Goal: Task Accomplishment & Management: Manage account settings

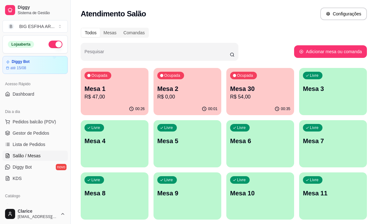
click at [253, 99] on p "R$ 54,00" at bounding box center [260, 97] width 60 height 8
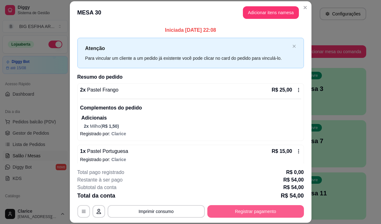
click at [259, 210] on button "Registrar pagamento" at bounding box center [256, 211] width 97 height 13
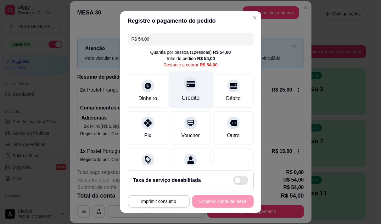
click at [178, 92] on div "Crédito" at bounding box center [191, 89] width 44 height 37
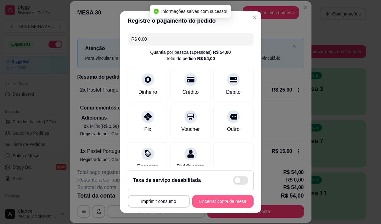
type input "R$ 0,00"
click at [215, 199] on button "Encerrar conta da mesa" at bounding box center [223, 202] width 60 height 12
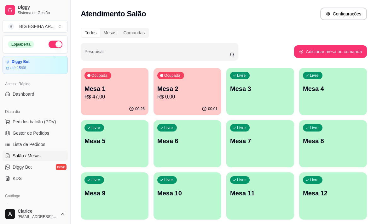
click at [194, 99] on p "R$ 0,00" at bounding box center [187, 96] width 58 height 7
click at [123, 109] on div "00:26" at bounding box center [115, 109] width 66 height 12
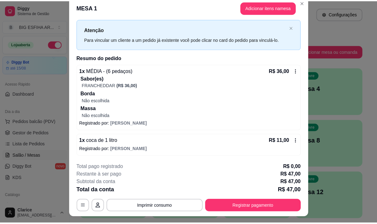
scroll to position [19, 0]
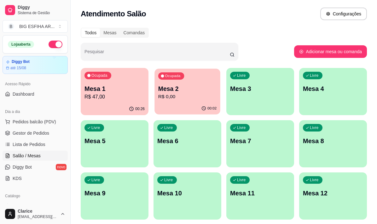
click at [198, 103] on div "00:02" at bounding box center [187, 109] width 66 height 12
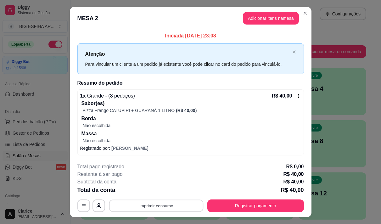
click at [166, 204] on button "Imprimir consumo" at bounding box center [156, 206] width 94 height 12
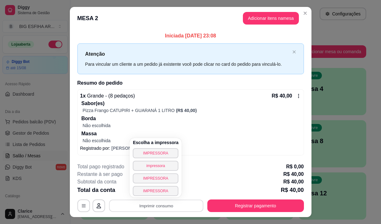
click at [137, 149] on div "Escolha a impressora IMPRESSORA impressora IMPRESSORA IMPRESSORA" at bounding box center [156, 167] width 52 height 59
click at [140, 152] on button "IMPRESSORA" at bounding box center [156, 153] width 46 height 10
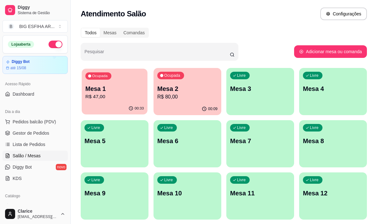
click at [103, 91] on p "Mesa 1" at bounding box center [114, 89] width 58 height 9
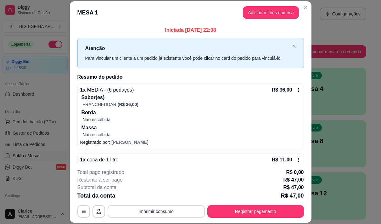
click at [155, 209] on button "Imprimir consumo" at bounding box center [156, 211] width 97 height 13
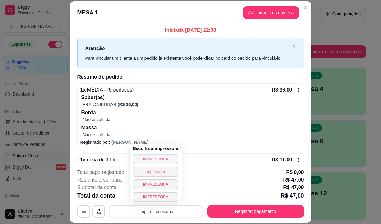
click at [152, 159] on button "IMPRESSORA" at bounding box center [156, 159] width 46 height 10
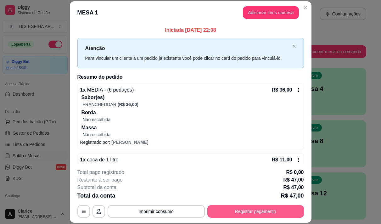
click at [232, 207] on button "Registrar pagamento" at bounding box center [256, 211] width 97 height 13
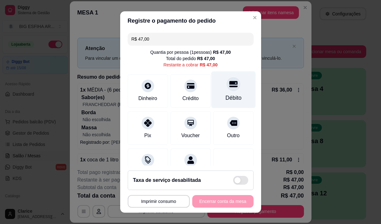
click at [221, 94] on div "Débito" at bounding box center [233, 89] width 44 height 37
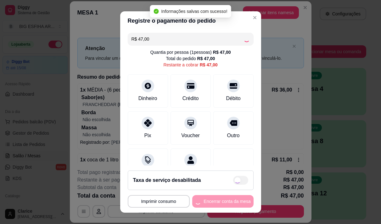
type input "R$ 0,00"
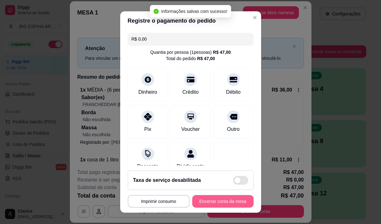
click at [215, 200] on button "Encerrar conta da mesa" at bounding box center [222, 201] width 61 height 13
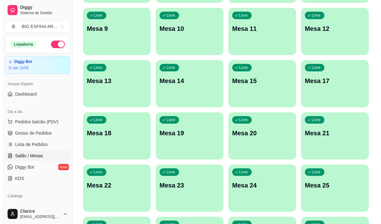
scroll to position [252, 0]
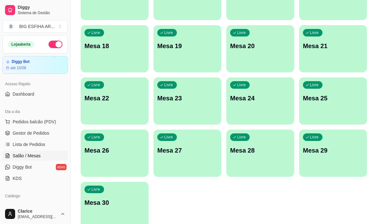
click at [107, 196] on div "Livre Mesa 30" at bounding box center [115, 202] width 68 height 40
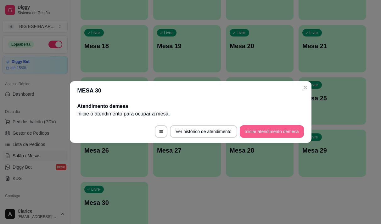
click at [250, 134] on button "Iniciar atendimento de mesa" at bounding box center [272, 131] width 64 height 13
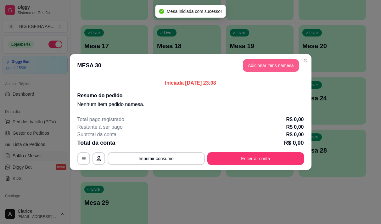
click at [267, 62] on button "Adicionar itens na mesa" at bounding box center [271, 65] width 56 height 13
click at [135, 47] on input "Pesquisa" at bounding box center [121, 44] width 211 height 6
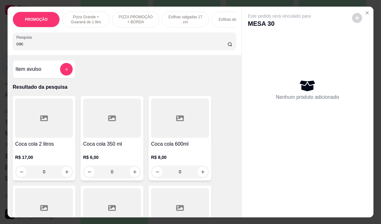
type input "coc"
click at [177, 155] on div "R$ 8,00 0" at bounding box center [180, 163] width 58 height 30
click at [88, 155] on div "R$ 6,00 0" at bounding box center [112, 163] width 58 height 30
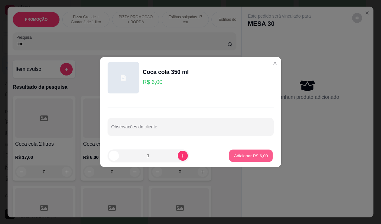
click at [235, 153] on p "Adicionar R$ 6,00" at bounding box center [251, 156] width 34 height 6
type input "1"
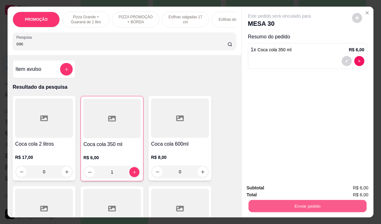
click at [298, 205] on button "Enviar pedido" at bounding box center [308, 206] width 118 height 12
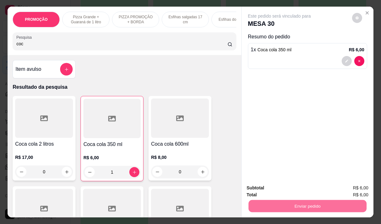
click at [266, 184] on button "Não registrar e enviar pedido" at bounding box center [287, 188] width 66 height 12
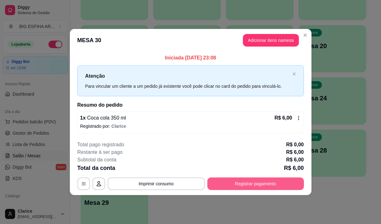
click at [258, 183] on button "Registrar pagamento" at bounding box center [256, 184] width 97 height 13
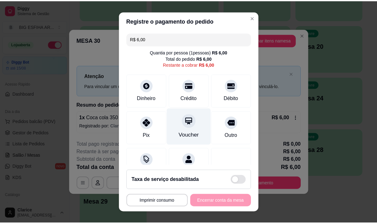
scroll to position [26, 0]
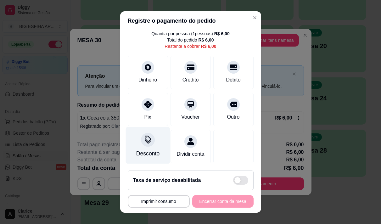
click at [142, 150] on div "Desconto" at bounding box center [147, 154] width 23 height 8
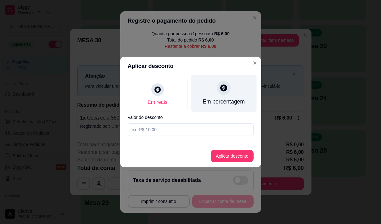
drag, startPoint x: 225, startPoint y: 94, endPoint x: 220, endPoint y: 134, distance: 40.0
click at [225, 94] on div at bounding box center [224, 88] width 14 height 14
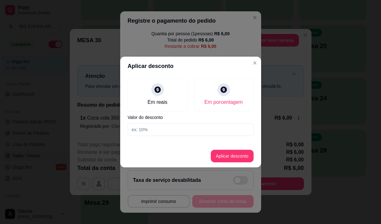
click at [220, 136] on div "Em reais Em porcentagem Valor do desconto" at bounding box center [190, 107] width 141 height 63
click at [219, 128] on input at bounding box center [191, 129] width 126 height 13
type input "20"
click at [239, 156] on button "Aplicar desconto" at bounding box center [232, 156] width 43 height 13
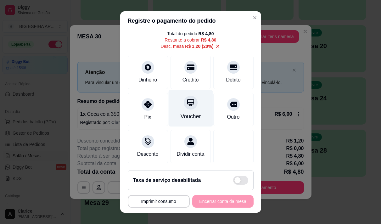
click at [175, 109] on div "Voucher" at bounding box center [191, 108] width 44 height 37
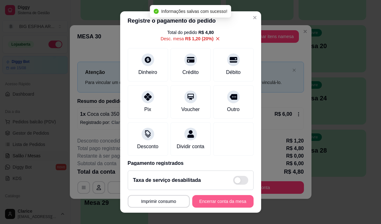
type input "R$ 0,00"
click at [216, 202] on button "Encerrar conta da mesa" at bounding box center [223, 202] width 60 height 12
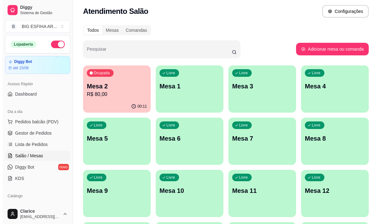
scroll to position [0, 0]
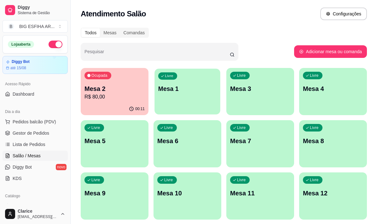
click at [170, 84] on div "Livre Mesa 1" at bounding box center [187, 88] width 66 height 38
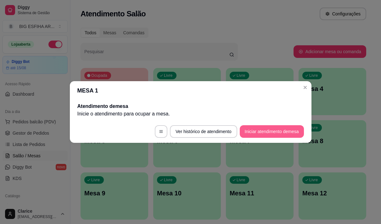
click at [269, 133] on button "Iniciar atendimento de mesa" at bounding box center [272, 131] width 64 height 13
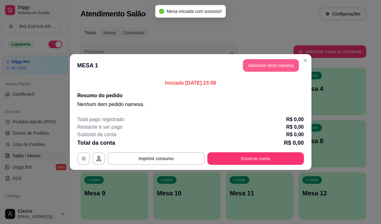
click at [278, 65] on button "Adicionar itens na mesa" at bounding box center [271, 65] width 56 height 13
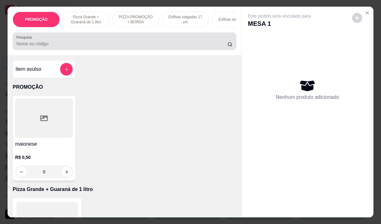
click at [95, 45] on input "Pesquisa" at bounding box center [121, 44] width 211 height 6
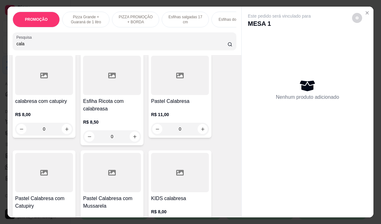
scroll to position [189, 0]
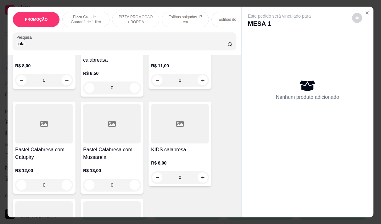
type input "cala"
click at [43, 161] on h4 "Pastel Calabresa com Catupiry" at bounding box center [44, 153] width 58 height 15
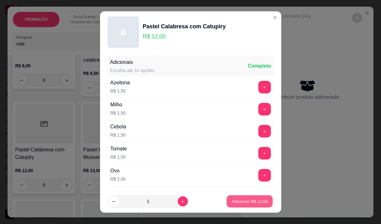
click at [232, 199] on p "Adicionar R$ 12,00" at bounding box center [250, 202] width 37 height 6
type input "1"
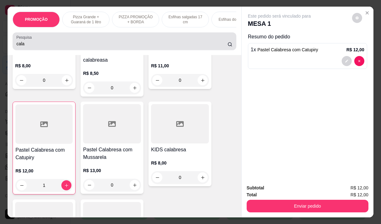
click at [22, 47] on input "cala" at bounding box center [121, 44] width 211 height 6
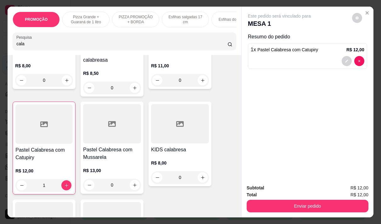
click at [22, 47] on input "cala" at bounding box center [121, 44] width 211 height 6
click at [163, 65] on div "R$ 11,00 0" at bounding box center [180, 71] width 58 height 30
click at [255, 199] on p "Adicionar R$ 11,00" at bounding box center [249, 201] width 37 height 6
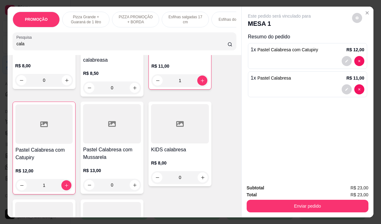
type input "1"
click at [39, 43] on div "cala" at bounding box center [124, 41] width 216 height 13
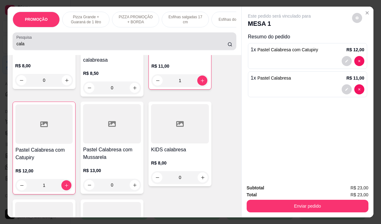
click at [39, 43] on div "cala" at bounding box center [124, 41] width 216 height 13
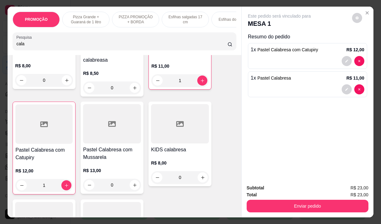
click at [38, 43] on div "cala" at bounding box center [124, 41] width 216 height 13
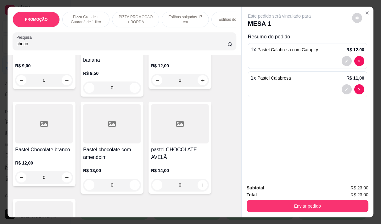
scroll to position [583, 0]
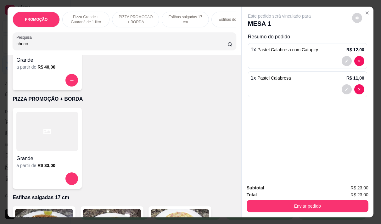
type input "choco"
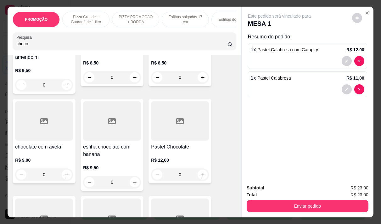
scroll to position [126, 0]
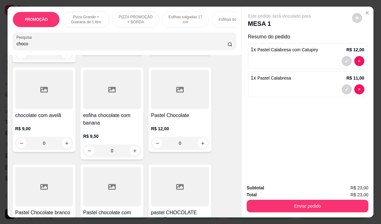
click at [164, 117] on h4 "Pastel Chocolate" at bounding box center [180, 116] width 58 height 8
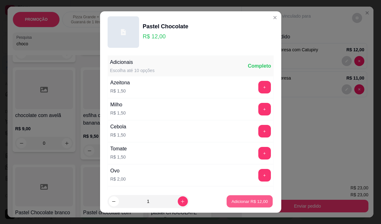
click at [246, 200] on p "Adicionar R$ 12,00" at bounding box center [250, 202] width 37 height 6
type input "1"
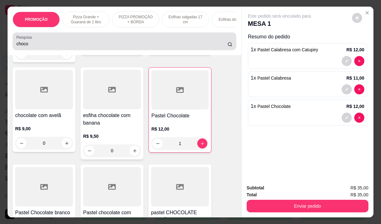
click at [51, 42] on div "choco" at bounding box center [124, 41] width 216 height 13
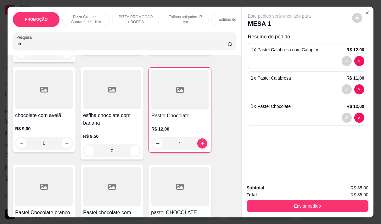
type input "c"
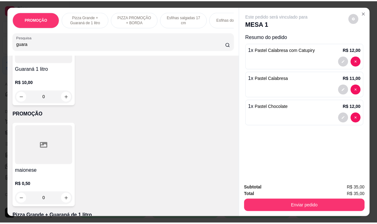
scroll to position [0, 0]
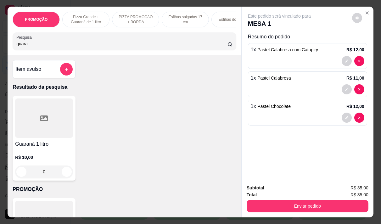
type input "guara"
click at [47, 148] on h4 "Guaraná 1 litro" at bounding box center [44, 144] width 58 height 8
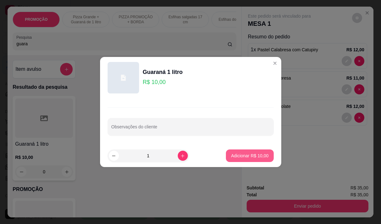
click at [243, 155] on p "Adicionar R$ 10,00" at bounding box center [249, 156] width 37 height 6
type input "1"
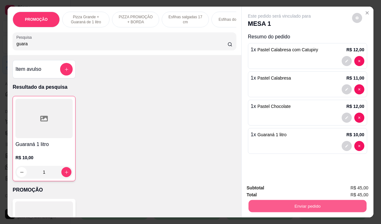
click at [287, 205] on button "Enviar pedido" at bounding box center [308, 206] width 118 height 12
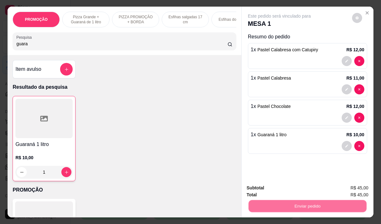
click at [265, 187] on button "Não registrar e enviar pedido" at bounding box center [287, 188] width 64 height 12
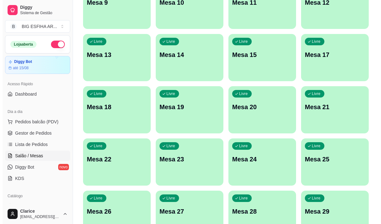
scroll to position [252, 0]
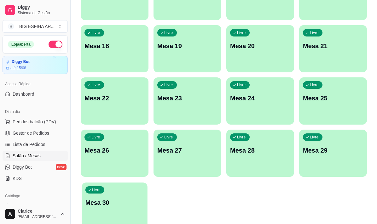
click at [112, 199] on p "Mesa 30" at bounding box center [114, 203] width 58 height 9
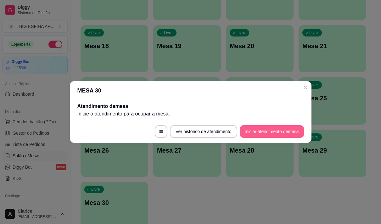
click at [278, 132] on button "Iniciar atendimento de mesa" at bounding box center [272, 131] width 64 height 13
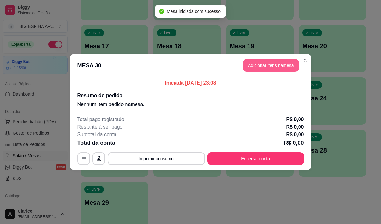
click at [277, 66] on button "Adicionar itens na mesa" at bounding box center [271, 65] width 56 height 13
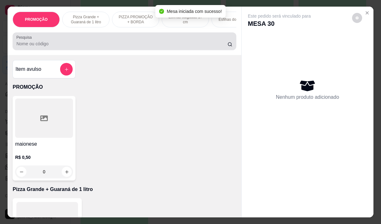
click at [170, 44] on input "Pesquisa" at bounding box center [121, 44] width 211 height 6
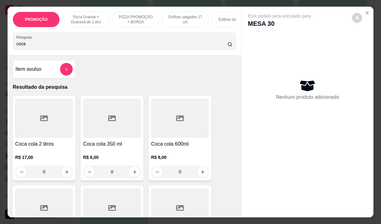
type input "coca"
click at [120, 151] on div "R$ 6,00 0" at bounding box center [112, 163] width 58 height 30
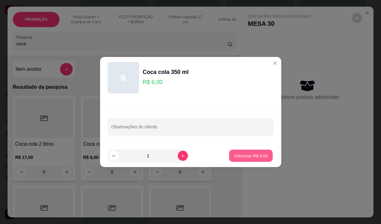
click at [238, 157] on p "Adicionar R$ 6,00" at bounding box center [251, 156] width 34 height 6
type input "1"
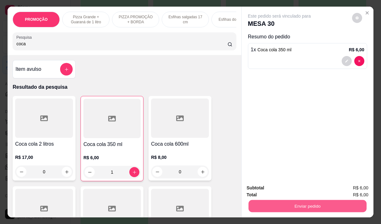
click at [271, 202] on button "Enviar pedido" at bounding box center [308, 206] width 118 height 12
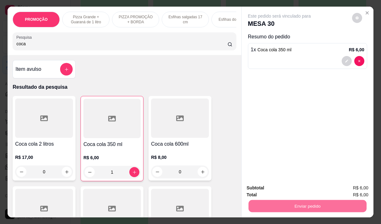
click at [270, 187] on button "Não registrar e enviar pedido" at bounding box center [287, 188] width 66 height 12
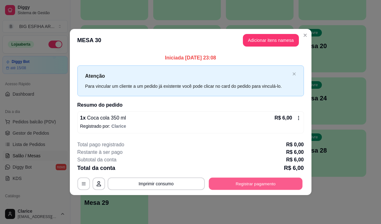
click at [232, 179] on button "Registrar pagamento" at bounding box center [256, 184] width 94 height 12
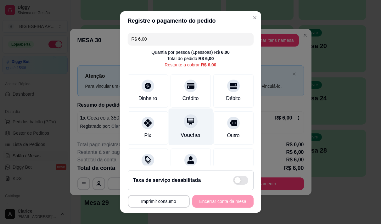
click at [187, 130] on div "Voucher" at bounding box center [191, 126] width 44 height 37
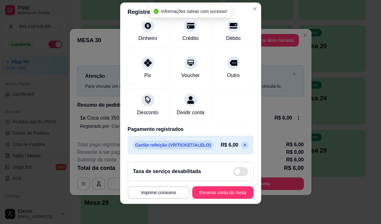
scroll to position [53, 0]
click at [243, 145] on icon at bounding box center [245, 145] width 5 height 5
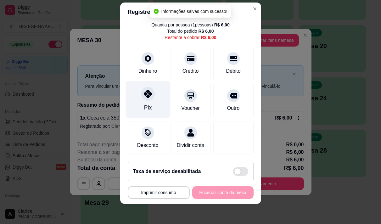
click at [145, 94] on div "Pix" at bounding box center [148, 99] width 44 height 37
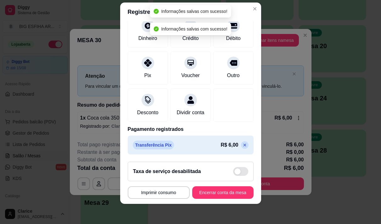
click at [243, 146] on icon at bounding box center [245, 145] width 5 height 5
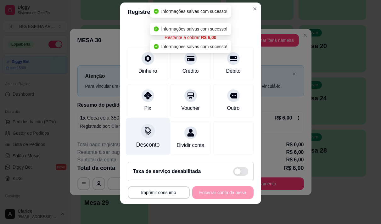
click at [138, 107] on div "Pix" at bounding box center [148, 100] width 40 height 33
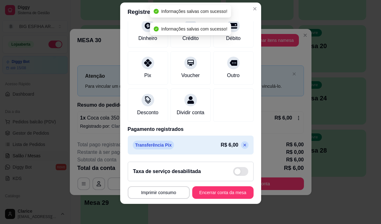
click at [241, 146] on p at bounding box center [245, 145] width 8 height 8
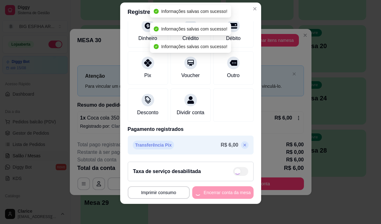
type input "R$ 6,00"
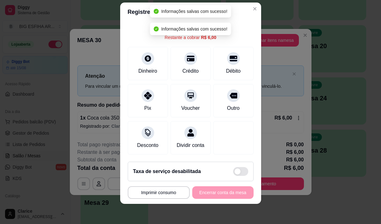
scroll to position [26, 0]
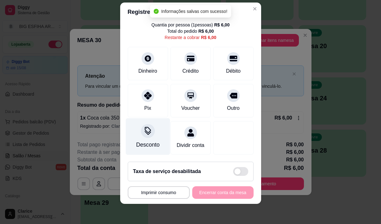
click at [139, 141] on div "Desconto" at bounding box center [147, 145] width 23 height 8
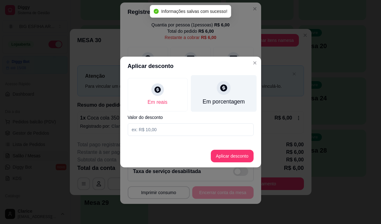
click at [225, 94] on div at bounding box center [224, 88] width 14 height 14
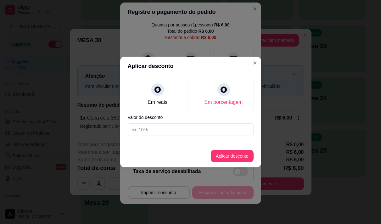
click at [220, 129] on input at bounding box center [191, 129] width 126 height 13
type input "20"
click at [221, 155] on button "Aplicar desconto" at bounding box center [232, 156] width 41 height 12
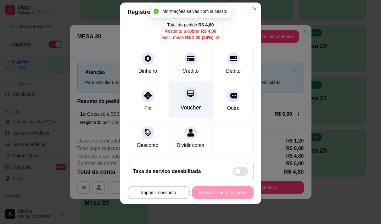
scroll to position [32, 0]
click at [184, 93] on div at bounding box center [191, 94] width 14 height 14
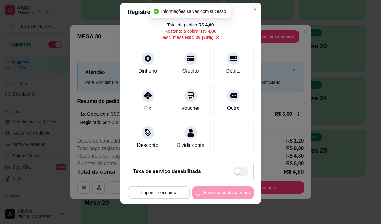
type input "R$ 0,00"
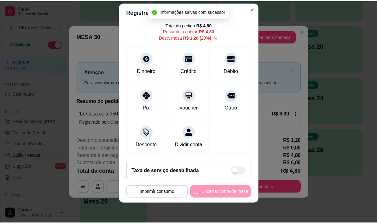
scroll to position [59, 0]
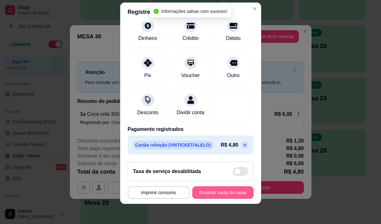
click at [214, 194] on button "Encerrar conta da mesa" at bounding box center [222, 192] width 61 height 13
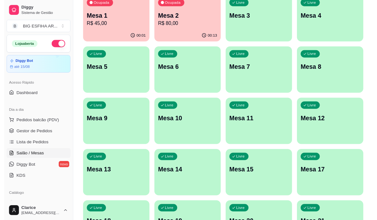
scroll to position [0, 0]
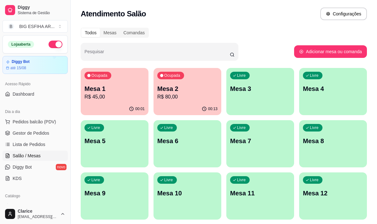
click at [3, 152] on link "Salão / Mesas" at bounding box center [35, 156] width 65 height 10
click at [26, 134] on span "Gestor de Pedidos" at bounding box center [31, 133] width 37 height 6
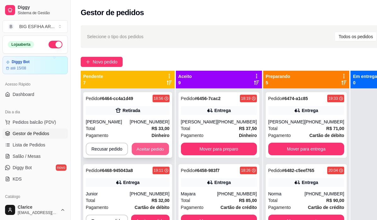
click at [146, 155] on button "Aceitar pedido" at bounding box center [150, 149] width 37 height 12
click at [155, 152] on button "Aceitar pedido" at bounding box center [150, 148] width 38 height 13
click at [157, 147] on button "Aceitar pedido" at bounding box center [150, 149] width 37 height 12
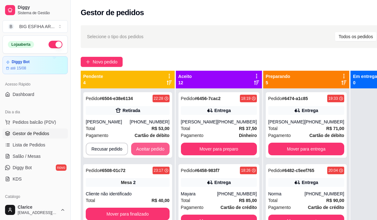
click at [157, 147] on button "Aceitar pedido" at bounding box center [150, 148] width 38 height 13
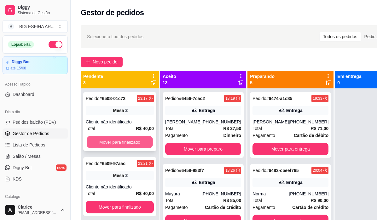
click at [123, 140] on button "Mover para finalizado" at bounding box center [120, 142] width 66 height 12
click at [123, 140] on button "Mover para finalizado" at bounding box center [120, 141] width 68 height 13
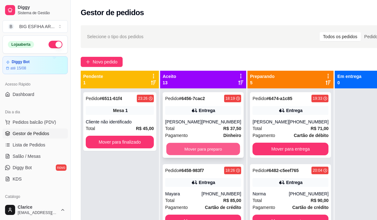
click at [222, 149] on button "Mover para preparo" at bounding box center [203, 149] width 74 height 12
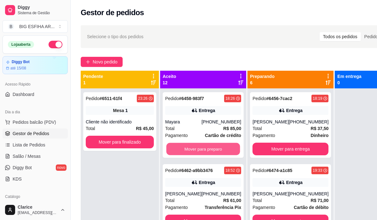
click at [222, 149] on button "Mover para preparo" at bounding box center [203, 149] width 74 height 12
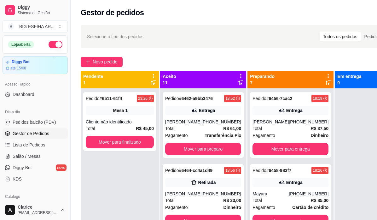
click at [222, 149] on div "Pedido # 6462-a9bb3476 18:52 Entrega [PERSON_NAME] [PHONE_NUMBER] Total R$ 61,0…" at bounding box center [203, 125] width 81 height 66
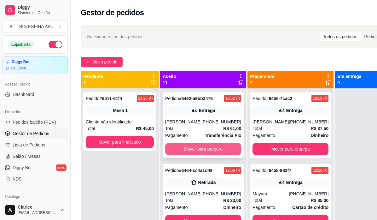
click at [196, 155] on button "Mover para preparo" at bounding box center [203, 148] width 76 height 13
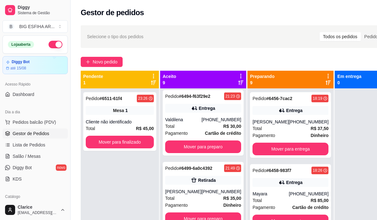
scroll to position [488, 0]
click at [194, 213] on button "Mover para preparo" at bounding box center [203, 218] width 76 height 13
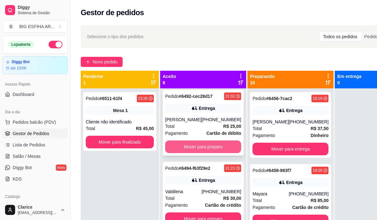
click at [197, 141] on button "Mover para preparo" at bounding box center [203, 146] width 76 height 13
click at [197, 141] on button "Mover para preparo" at bounding box center [203, 146] width 74 height 12
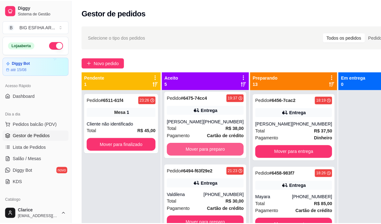
scroll to position [164, 0]
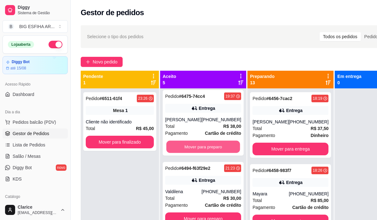
click at [197, 141] on button "Mover para preparo" at bounding box center [203, 146] width 74 height 12
click at [197, 141] on div "Mover para preparo" at bounding box center [203, 146] width 76 height 13
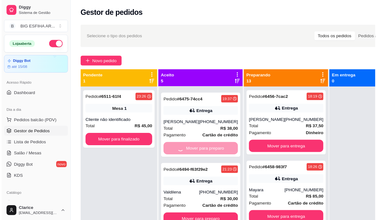
scroll to position [92, 0]
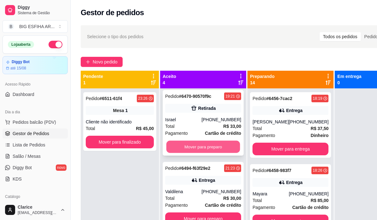
click at [195, 144] on button "Mover para preparo" at bounding box center [203, 146] width 74 height 12
click at [195, 144] on button "Mover para preparo" at bounding box center [203, 146] width 76 height 13
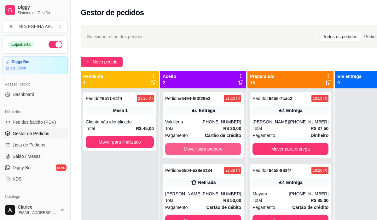
scroll to position [0, 0]
click at [195, 152] on button "Mover para preparo" at bounding box center [203, 149] width 74 height 12
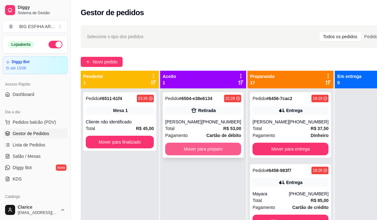
click at [196, 150] on button "Mover para preparo" at bounding box center [203, 148] width 76 height 13
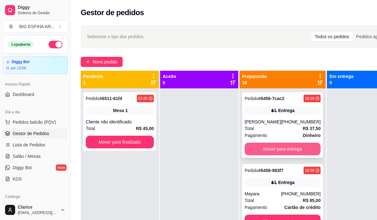
click at [266, 148] on button "Mover para entrega" at bounding box center [282, 148] width 76 height 13
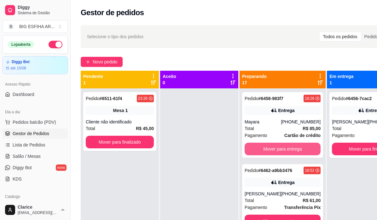
click at [266, 148] on button "Mover para entrega" at bounding box center [282, 148] width 76 height 13
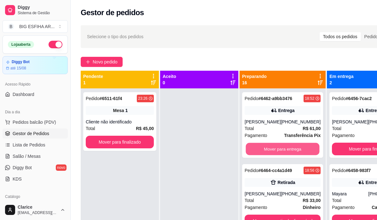
click at [266, 148] on button "Mover para entrega" at bounding box center [283, 149] width 74 height 12
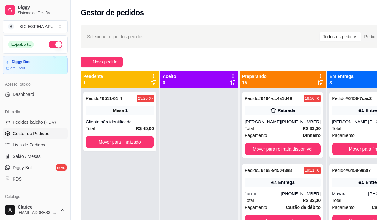
click at [266, 148] on div "Pedido # 6464-cc4a1d49 18:56 Retirada [PERSON_NAME] [PHONE_NUMBER] Total R$ 33,…" at bounding box center [282, 125] width 81 height 66
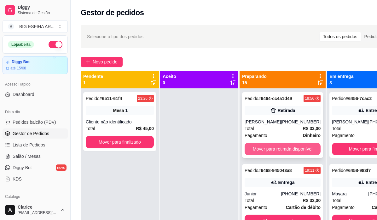
click at [292, 155] on button "Mover para retirada disponível" at bounding box center [282, 148] width 76 height 13
click at [292, 147] on button "Mover para entrega" at bounding box center [282, 148] width 76 height 13
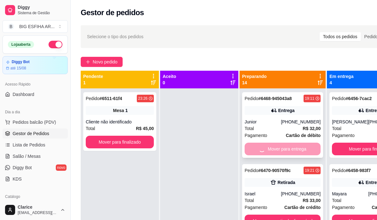
click at [292, 147] on div "Mover para entrega" at bounding box center [282, 148] width 76 height 13
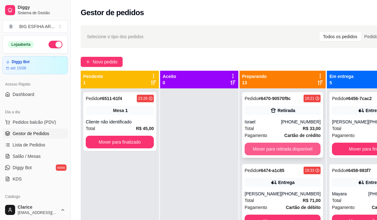
click at [292, 157] on div "Pedido # 6470-90570f9c 19:21 Retirada Israel [PHONE_NUMBER] Total R$ 33,00 Paga…" at bounding box center [282, 125] width 81 height 66
click at [292, 151] on button "Mover para retirada disponível" at bounding box center [283, 149] width 74 height 12
click at [292, 151] on div "Mover para retirada disponível" at bounding box center [282, 148] width 76 height 13
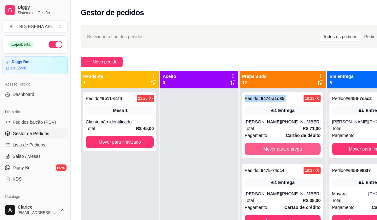
click at [292, 151] on button "Mover para entrega" at bounding box center [282, 148] width 76 height 13
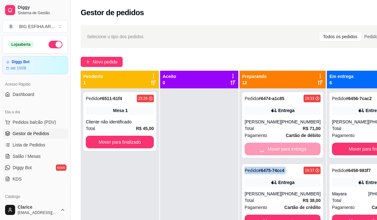
click at [292, 151] on div "Mover para entrega" at bounding box center [282, 148] width 76 height 13
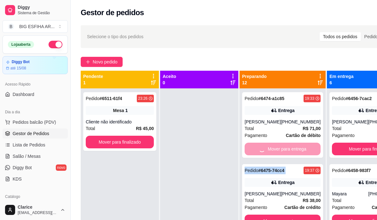
click at [292, 151] on div "Mover para entrega" at bounding box center [282, 148] width 76 height 13
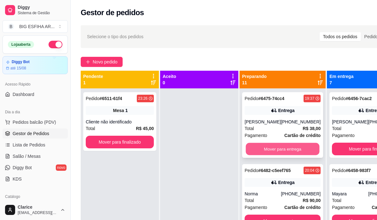
click at [293, 146] on button "Mover para entrega" at bounding box center [283, 149] width 74 height 12
click at [293, 146] on div "Mover para entrega" at bounding box center [282, 148] width 76 height 13
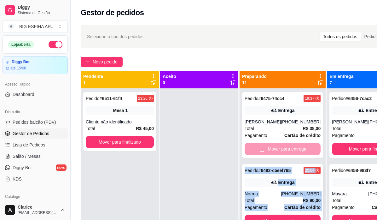
click at [294, 214] on button "Mover para entrega" at bounding box center [282, 220] width 76 height 13
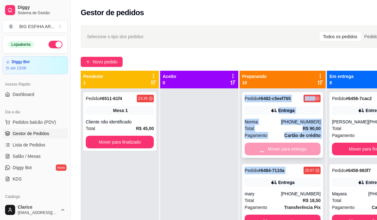
click at [294, 148] on div "Mover para entrega" at bounding box center [282, 148] width 76 height 13
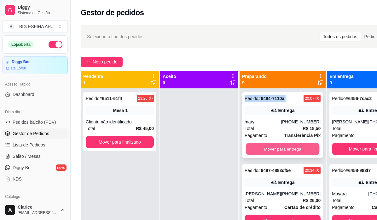
click at [302, 149] on button "Mover para entrega" at bounding box center [283, 149] width 74 height 12
click at [302, 149] on div "Mover para entrega" at bounding box center [282, 148] width 76 height 13
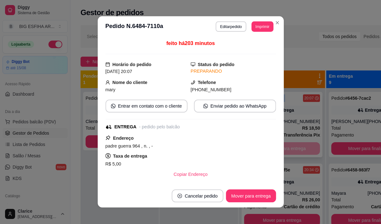
click at [302, 214] on button "Mover para entrega" at bounding box center [282, 220] width 76 height 13
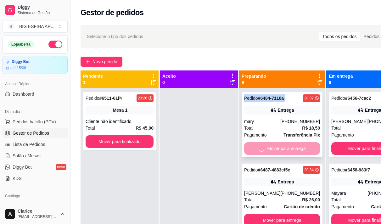
click at [302, 214] on button "Mover para entrega" at bounding box center [282, 220] width 76 height 13
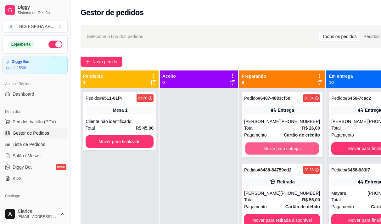
click at [302, 149] on div "Mover para entrega" at bounding box center [282, 148] width 76 height 13
click at [302, 214] on button "Mover para retirada disponível" at bounding box center [282, 220] width 76 height 13
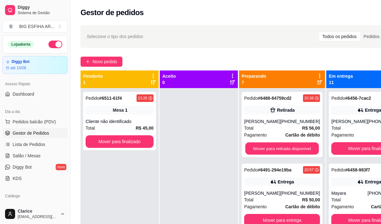
click at [302, 149] on div "Mover para retirada disponível" at bounding box center [282, 148] width 76 height 13
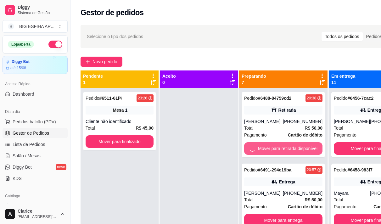
click at [302, 149] on div "Mover para retirada disponível" at bounding box center [283, 148] width 78 height 13
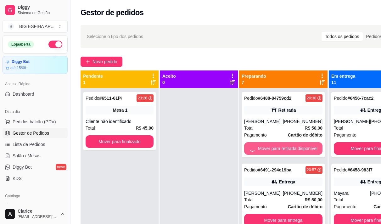
click at [302, 149] on div "Mover para retirada disponível" at bounding box center [283, 148] width 78 height 13
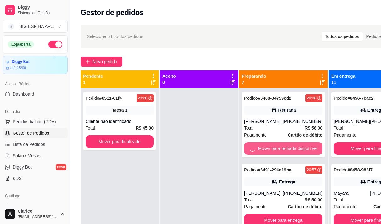
click at [302, 149] on div "Mover para retirada disponível" at bounding box center [283, 148] width 78 height 13
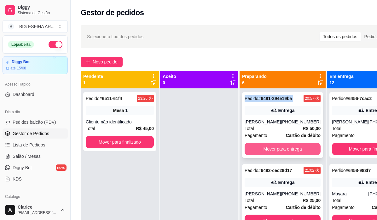
click at [290, 146] on button "Mover para entrega" at bounding box center [282, 148] width 76 height 13
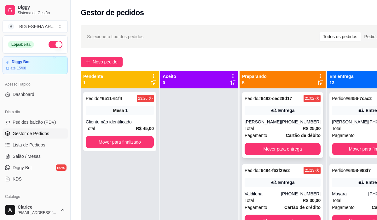
click at [290, 148] on div "Pedido # 6492-cec28d17 21:02 Entrega [PERSON_NAME] [PHONE_NUMBER] Total R$ 25,0…" at bounding box center [282, 125] width 81 height 66
click at [290, 155] on button "Mover para entrega" at bounding box center [283, 149] width 74 height 12
click at [290, 155] on div "Pedido # 6494-f63f29e2 21:23 Entrega Valdilena [PHONE_NUMBER] Total R$ 30,00 Pa…" at bounding box center [282, 125] width 81 height 66
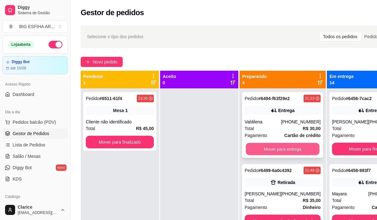
click at [289, 150] on button "Mover para entrega" at bounding box center [283, 149] width 74 height 12
click at [289, 150] on button "Mover para retirada disponível" at bounding box center [283, 149] width 74 height 12
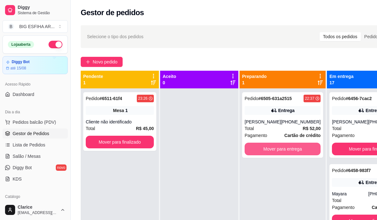
click at [289, 150] on button "Mover para entrega" at bounding box center [282, 148] width 76 height 13
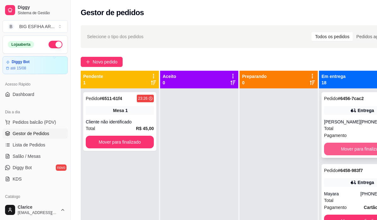
click at [363, 149] on button "Mover para finalizado" at bounding box center [362, 148] width 76 height 13
click at [363, 149] on button "Mover para finalizado" at bounding box center [362, 149] width 74 height 12
click at [363, 155] on button "Mover para finalizado" at bounding box center [362, 148] width 76 height 13
click at [361, 155] on button "Mover para finalizado" at bounding box center [362, 148] width 76 height 13
click at [357, 155] on button "Mover para finalizado" at bounding box center [362, 149] width 74 height 12
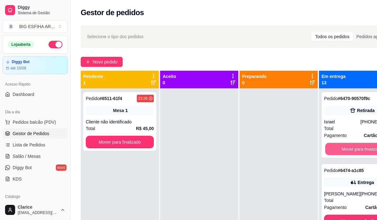
click at [357, 155] on button "Mover para finalizado" at bounding box center [362, 149] width 74 height 12
click at [357, 148] on button "Mover para finalizado" at bounding box center [362, 149] width 74 height 12
click at [357, 155] on button "Mover para finalizado" at bounding box center [362, 148] width 76 height 13
click at [357, 145] on button "Mover para finalizado" at bounding box center [362, 148] width 76 height 13
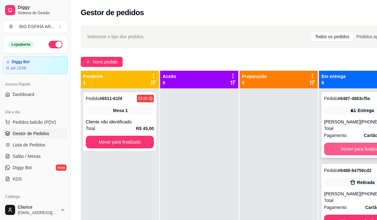
click at [359, 154] on button "Mover para finalizado" at bounding box center [362, 148] width 76 height 13
click at [359, 155] on button "Mover para finalizado" at bounding box center [362, 148] width 76 height 13
click at [359, 155] on button "Mover para finalizado" at bounding box center [362, 149] width 74 height 12
click at [359, 151] on button "Mover para finalizado" at bounding box center [362, 148] width 76 height 13
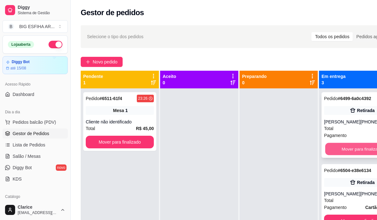
click at [359, 155] on button "Mover para finalizado" at bounding box center [362, 149] width 74 height 12
click at [359, 147] on button "Mover para finalizado" at bounding box center [362, 148] width 76 height 13
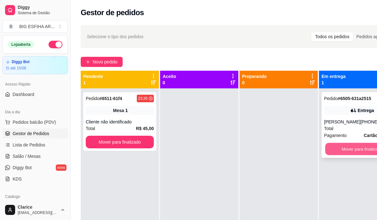
click at [359, 148] on button "Mover para finalizado" at bounding box center [362, 149] width 74 height 12
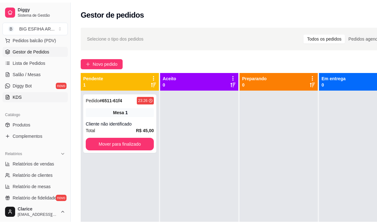
scroll to position [94, 0]
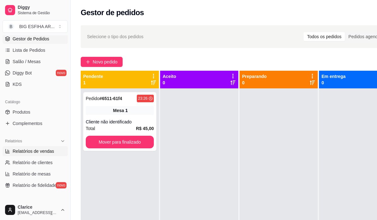
click at [34, 150] on span "Relatórios de vendas" at bounding box center [34, 151] width 42 height 6
select select "ALL"
select select "0"
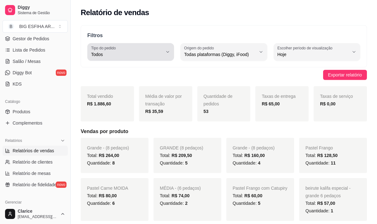
click at [126, 53] on span "Todos" at bounding box center [127, 54] width 72 height 6
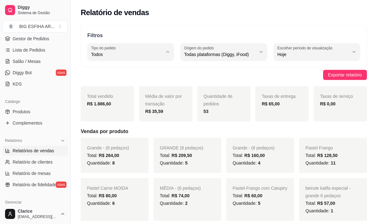
click at [127, 79] on span "Entrega" at bounding box center [127, 80] width 67 height 6
type input "DELIVERY"
select select "DELIVERY"
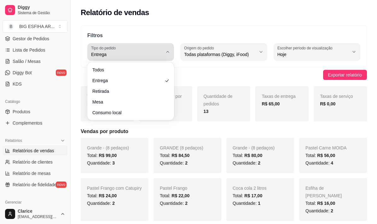
click at [141, 51] on div "Entrega" at bounding box center [127, 52] width 72 height 13
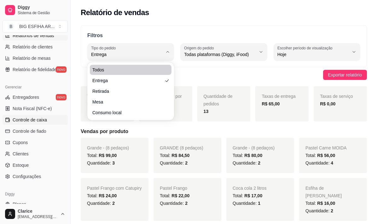
scroll to position [220, 0]
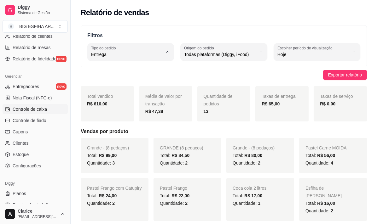
click at [26, 112] on span "Controle de caixa" at bounding box center [30, 109] width 34 height 6
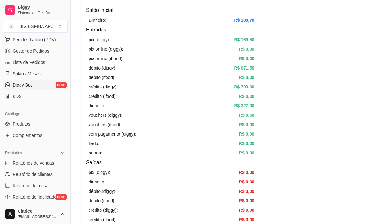
scroll to position [72, 0]
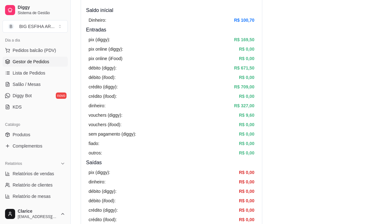
click at [37, 61] on span "Gestor de Pedidos" at bounding box center [31, 62] width 37 height 6
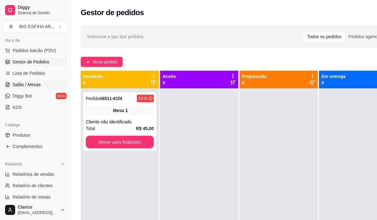
click at [38, 84] on span "Salão / Mesas" at bounding box center [27, 84] width 28 height 6
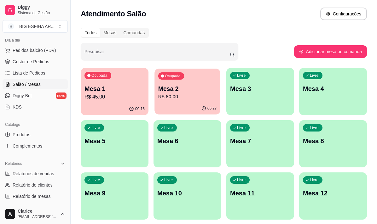
click at [168, 101] on div "Ocupada Mesa 2 R$ 80,00" at bounding box center [187, 86] width 66 height 34
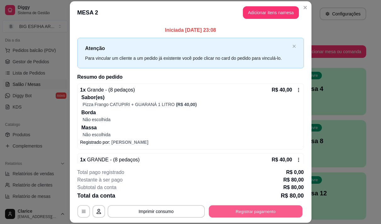
click at [233, 210] on button "Registrar pagamento" at bounding box center [256, 212] width 94 height 12
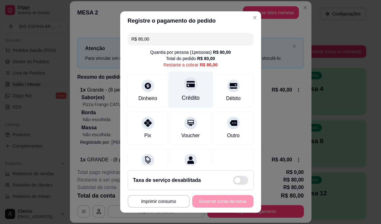
click at [187, 95] on div "Crédito" at bounding box center [191, 98] width 18 height 8
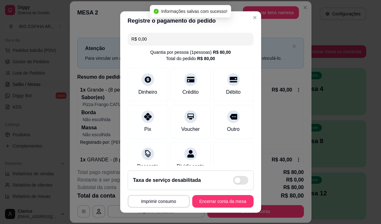
type input "R$ 0,00"
click at [216, 201] on button "Encerrar conta da mesa" at bounding box center [223, 202] width 60 height 12
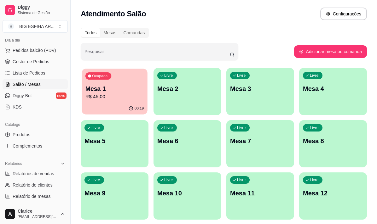
click at [107, 90] on p "Mesa 1" at bounding box center [114, 89] width 58 height 9
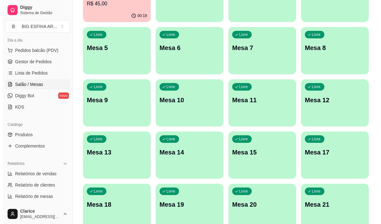
scroll to position [189, 0]
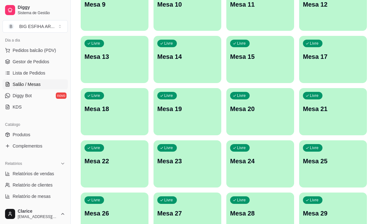
click at [262, 170] on div "Livre Mesa 24" at bounding box center [260, 160] width 68 height 40
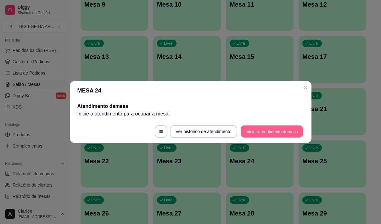
click at [255, 132] on button "Iniciar atendimento de mesa" at bounding box center [272, 132] width 62 height 12
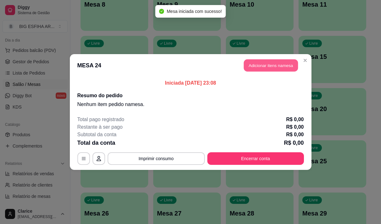
click at [252, 68] on button "Adicionar itens na mesa" at bounding box center [271, 66] width 54 height 12
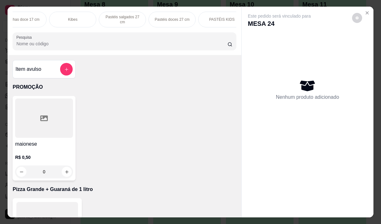
scroll to position [0, 239]
click at [194, 20] on div "PASTÉIS KIDS" at bounding box center [194, 20] width 47 height 16
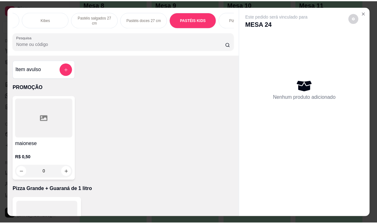
scroll to position [16, 0]
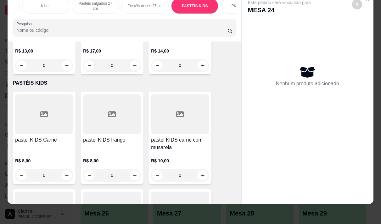
click at [172, 152] on div "R$ 10,00 0" at bounding box center [180, 167] width 58 height 30
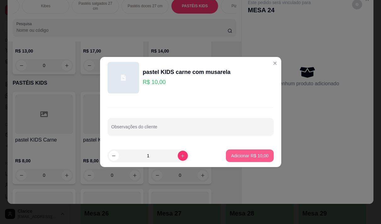
click at [245, 152] on button "Adicionar R$ 10,00" at bounding box center [250, 156] width 48 height 13
type input "1"
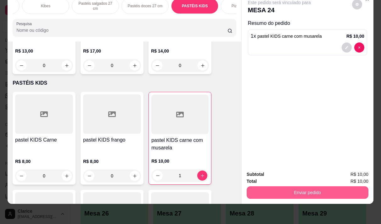
click at [297, 189] on button "Enviar pedido" at bounding box center [308, 192] width 122 height 13
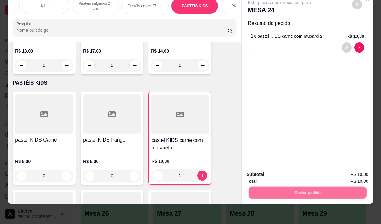
click at [282, 171] on button "Não registrar e enviar pedido" at bounding box center [287, 173] width 66 height 12
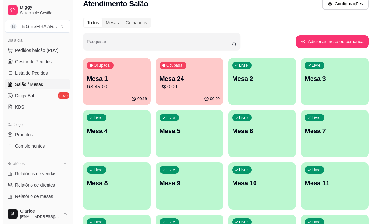
scroll to position [0, 0]
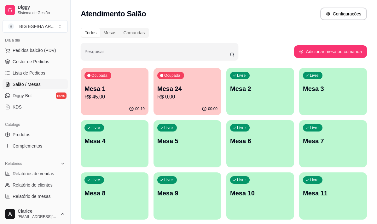
click at [192, 92] on p "Mesa 24" at bounding box center [187, 88] width 60 height 9
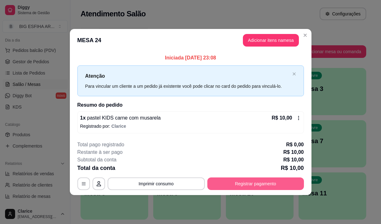
click at [243, 186] on button "Registrar pagamento" at bounding box center [256, 184] width 97 height 13
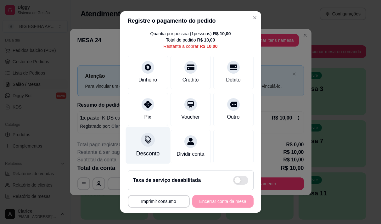
scroll to position [26, 0]
click at [146, 150] on div "Desconto" at bounding box center [147, 154] width 23 height 8
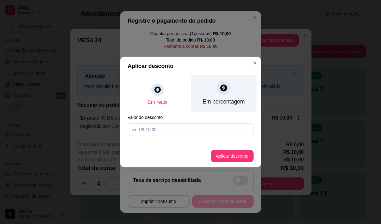
click at [226, 104] on div "Em porcentagem" at bounding box center [224, 102] width 42 height 8
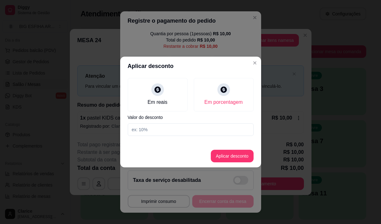
click at [218, 129] on input at bounding box center [191, 129] width 126 height 13
type input "20"
click at [226, 155] on button "Aplicar desconto" at bounding box center [232, 156] width 43 height 13
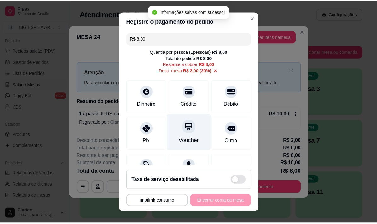
scroll to position [0, 0]
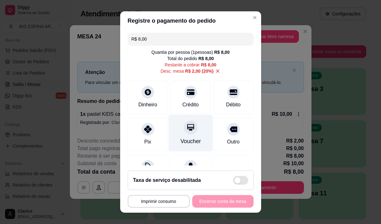
click at [196, 131] on div "Voucher" at bounding box center [191, 133] width 44 height 37
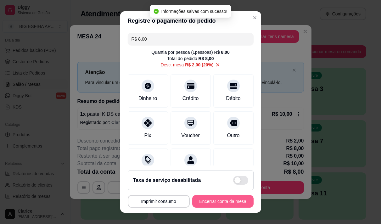
type input "R$ 0,00"
click at [216, 202] on button "Encerrar conta da mesa" at bounding box center [222, 201] width 61 height 13
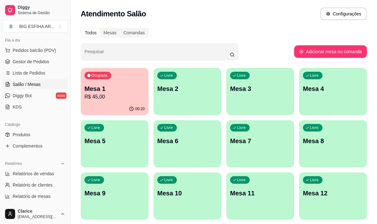
click at [84, 86] on div "Ocupada Mesa 1 R$ 45,00" at bounding box center [115, 85] width 68 height 35
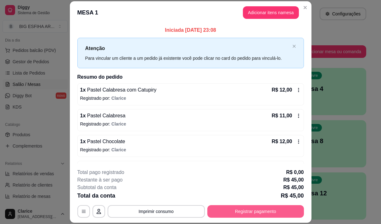
click at [230, 207] on button "Registrar pagamento" at bounding box center [256, 211] width 97 height 13
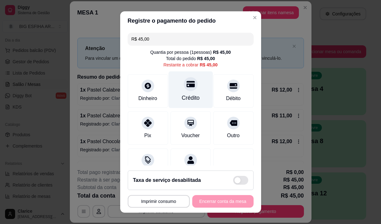
click at [180, 92] on div "Crédito" at bounding box center [191, 89] width 44 height 37
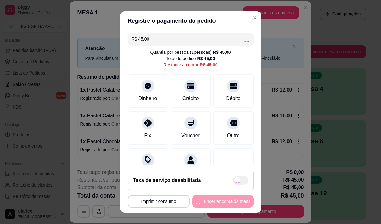
type input "R$ 0,00"
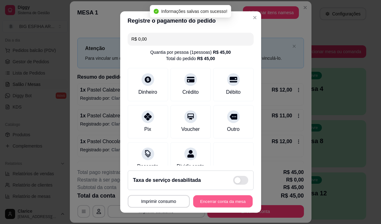
click at [205, 199] on button "Encerrar conta da mesa" at bounding box center [223, 202] width 60 height 12
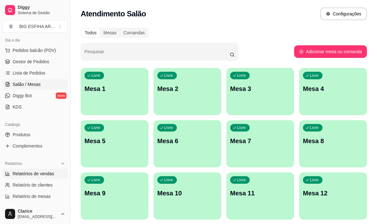
click at [42, 176] on span "Relatórios de vendas" at bounding box center [34, 174] width 42 height 6
select select "ALL"
select select "0"
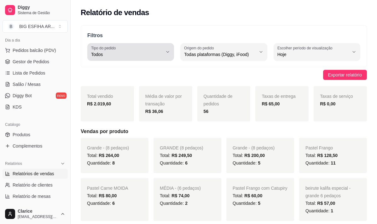
click at [159, 52] on span "Todos" at bounding box center [127, 54] width 72 height 6
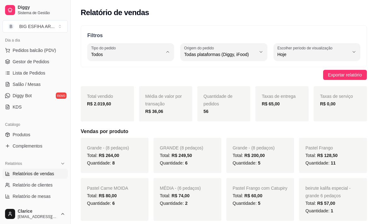
click at [133, 79] on span "Entrega" at bounding box center [127, 80] width 67 height 6
type input "DELIVERY"
select select "DELIVERY"
click at [314, 16] on div "Relatório de vendas" at bounding box center [224, 13] width 286 height 10
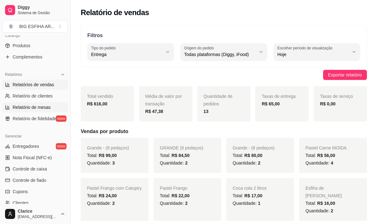
scroll to position [166, 0]
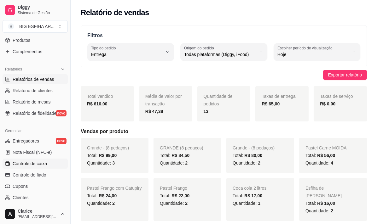
click at [38, 164] on span "Controle de caixa" at bounding box center [30, 164] width 34 height 6
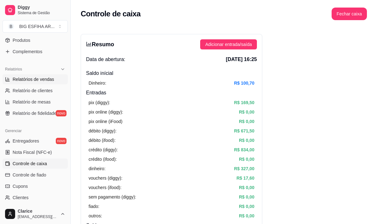
click at [37, 80] on span "Relatórios de vendas" at bounding box center [34, 79] width 42 height 6
select select "ALL"
select select "0"
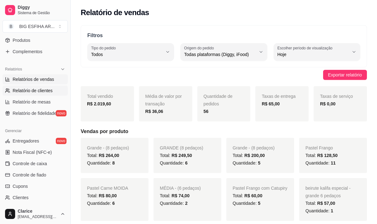
click at [35, 89] on span "Relatório de clientes" at bounding box center [33, 91] width 40 height 6
select select "30"
select select "HIGHEST_TOTAL_SPENT_WITH_ORDERS"
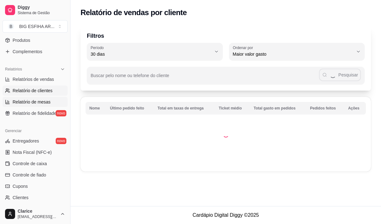
click at [37, 103] on span "Relatório de mesas" at bounding box center [32, 102] width 38 height 6
select select "TOTAL_OF_ORDERS"
select select "7"
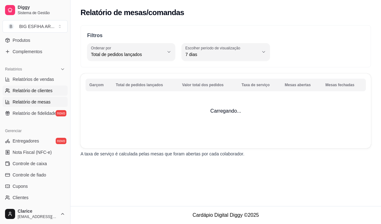
click at [28, 89] on span "Relatório de clientes" at bounding box center [33, 91] width 40 height 6
select select "30"
select select "HIGHEST_TOTAL_SPENT_WITH_ORDERS"
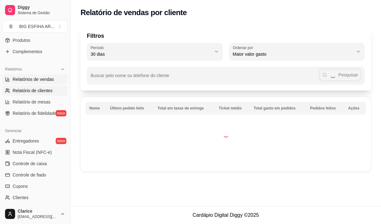
click at [27, 82] on span "Relatórios de vendas" at bounding box center [34, 79] width 42 height 6
select select "ALL"
select select "0"
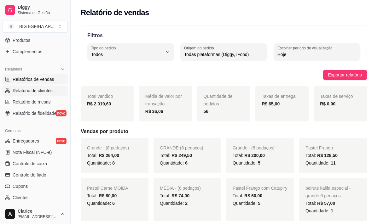
click at [27, 87] on link "Relatório de clientes" at bounding box center [35, 91] width 65 height 10
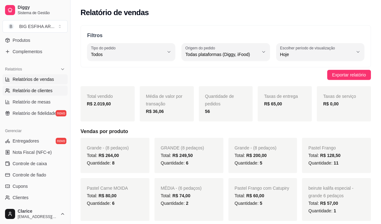
select select "30"
select select "HIGHEST_TOTAL_SPENT_WITH_ORDERS"
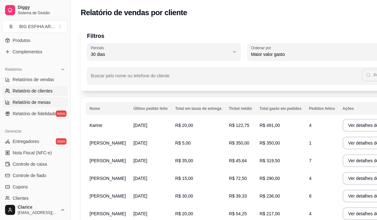
click at [32, 103] on span "Relatório de mesas" at bounding box center [32, 102] width 38 height 6
select select "TOTAL_OF_ORDERS"
select select "7"
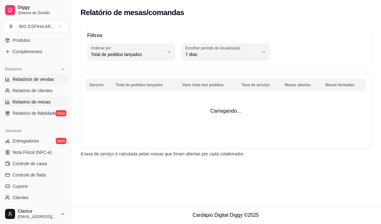
click at [33, 77] on span "Relatórios de vendas" at bounding box center [34, 79] width 42 height 6
select select "ALL"
select select "0"
